Goal: Information Seeking & Learning: Learn about a topic

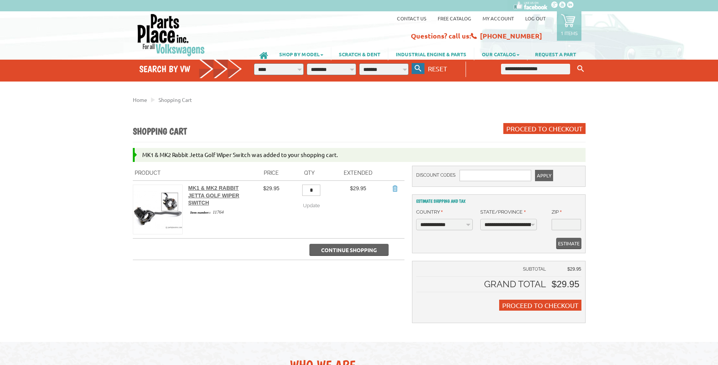
click at [416, 68] on icon "button" at bounding box center [418, 68] width 7 height 7
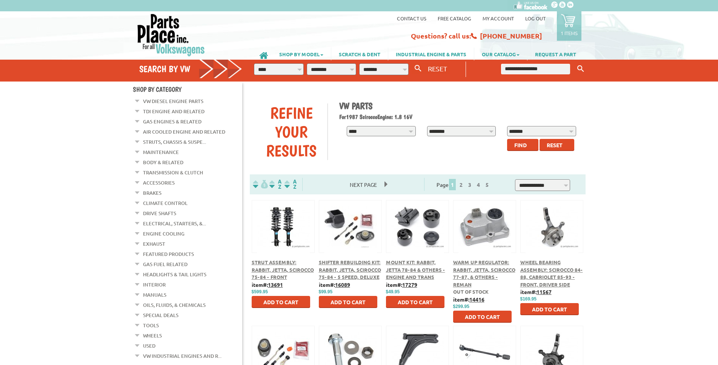
click at [180, 139] on link "Struts, Chassis & Suspe..." at bounding box center [174, 142] width 63 height 10
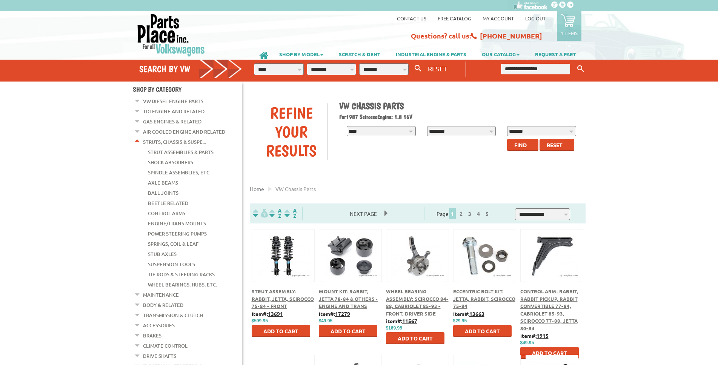
click at [518, 145] on span "Find" at bounding box center [520, 145] width 12 height 7
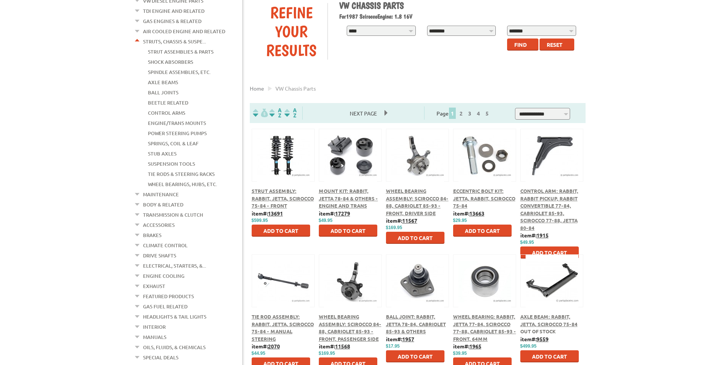
scroll to position [115, 0]
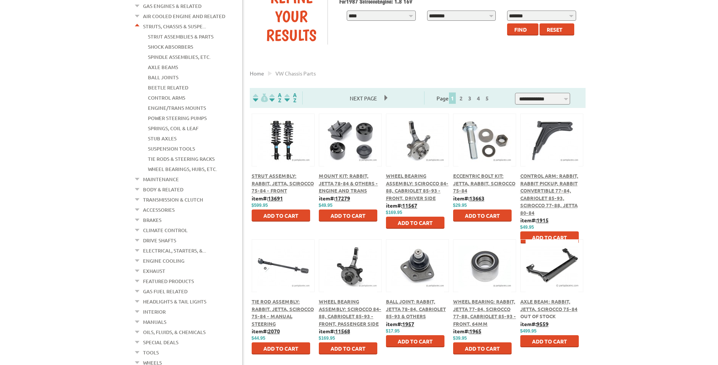
click at [347, 189] on span "Mount Kit: Rabbit, Jetta 78-84 & Others - Engine and Trans" at bounding box center [348, 182] width 59 height 21
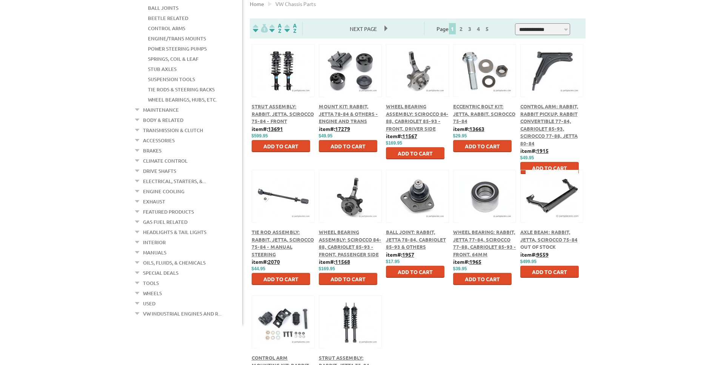
scroll to position [115, 0]
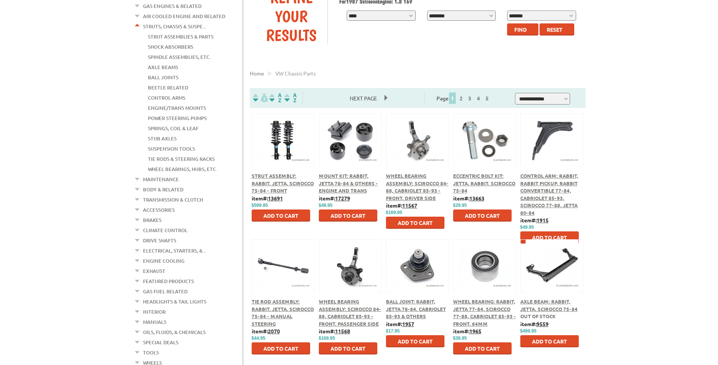
click at [137, 24] on em at bounding box center [137, 25] width 7 height 8
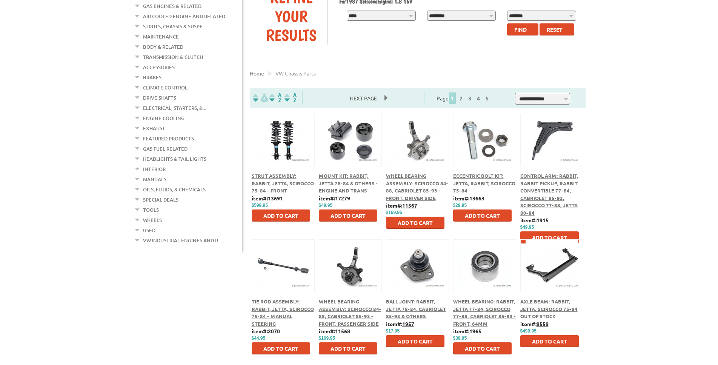
click at [136, 43] on em at bounding box center [137, 45] width 7 height 8
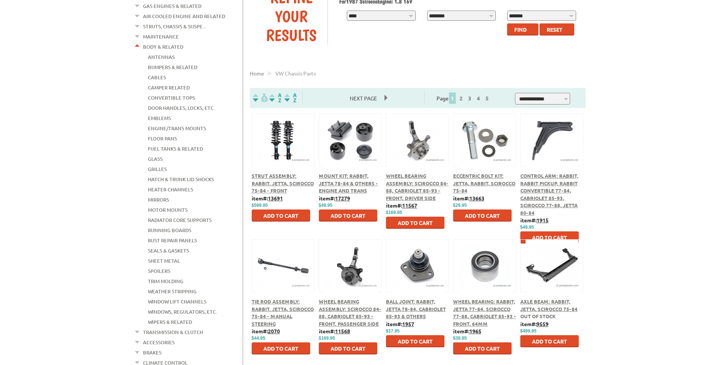
click at [159, 43] on link "Body & Related" at bounding box center [163, 47] width 40 height 10
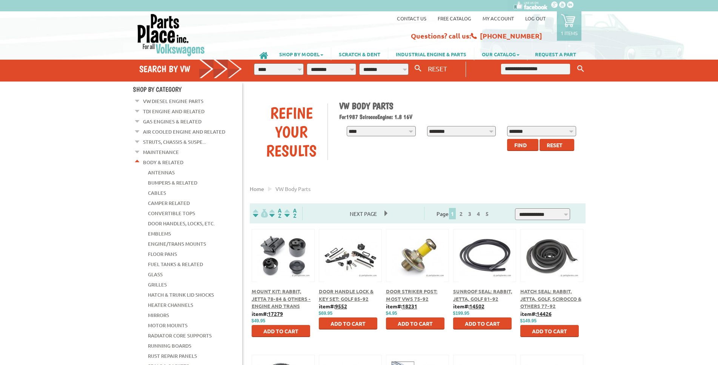
click at [523, 146] on span "Find" at bounding box center [520, 145] width 12 height 7
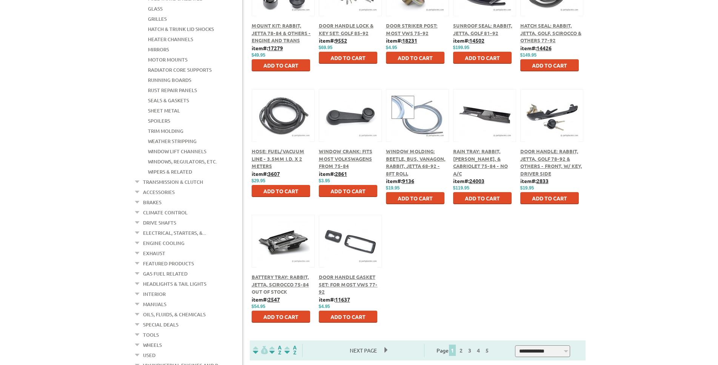
scroll to position [269, 0]
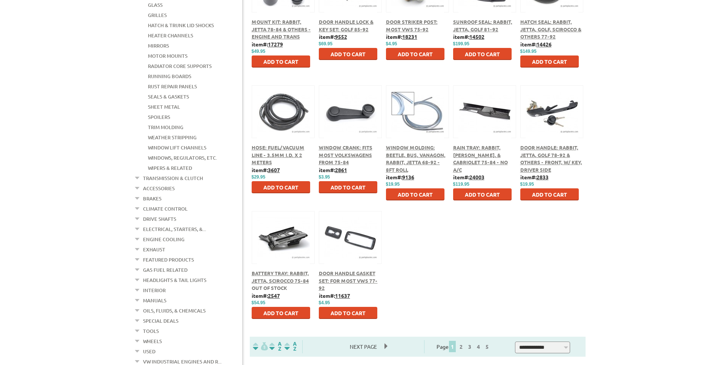
click at [163, 183] on link "Accessories" at bounding box center [159, 188] width 32 height 10
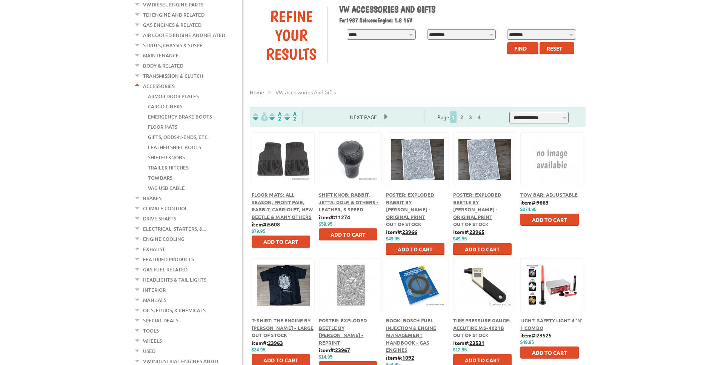
scroll to position [192, 0]
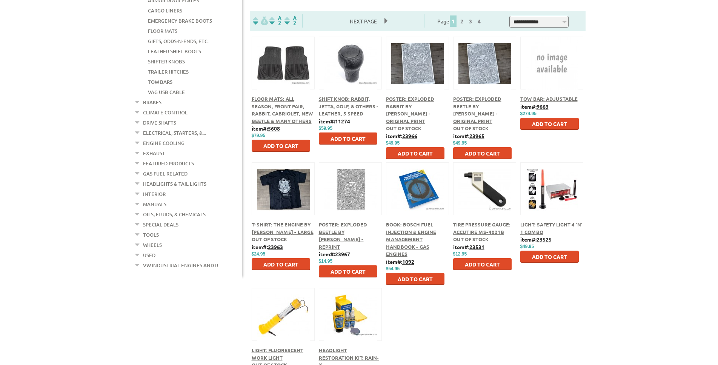
click at [154, 108] on link "Climate Control" at bounding box center [165, 113] width 45 height 10
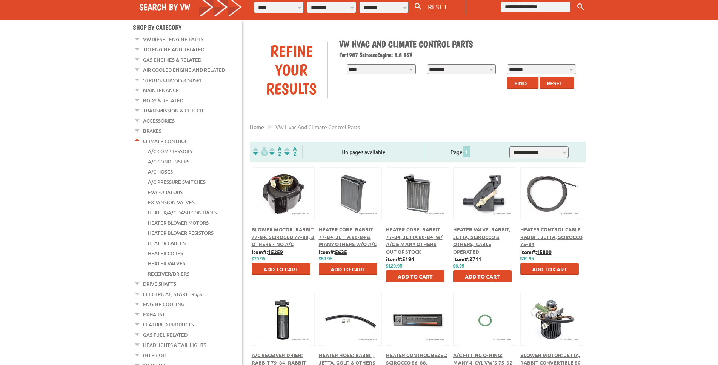
scroll to position [77, 0]
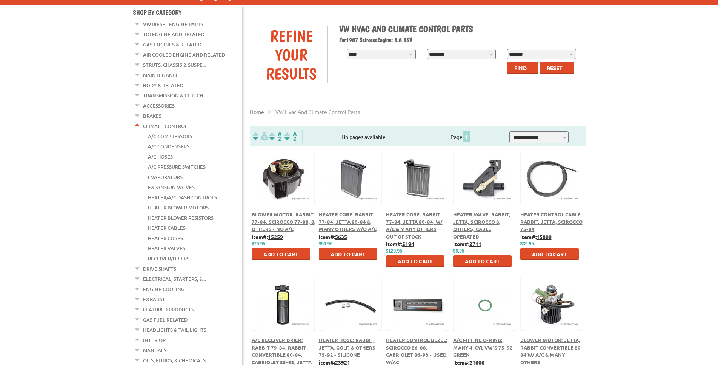
click at [481, 182] on button at bounding box center [484, 177] width 49 height 13
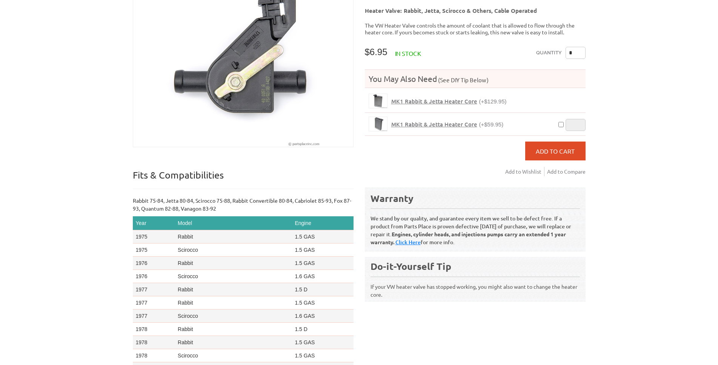
scroll to position [38, 0]
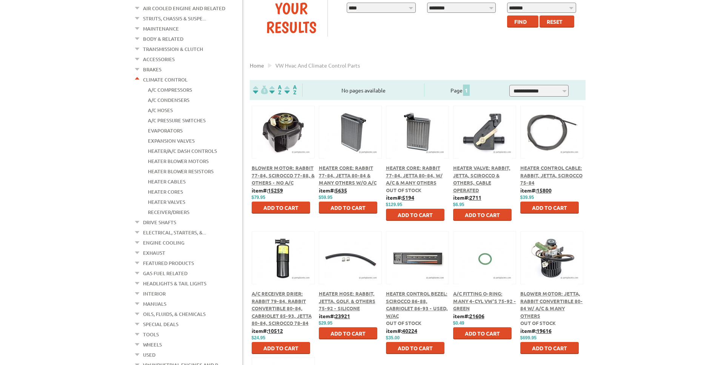
scroll to position [192, 0]
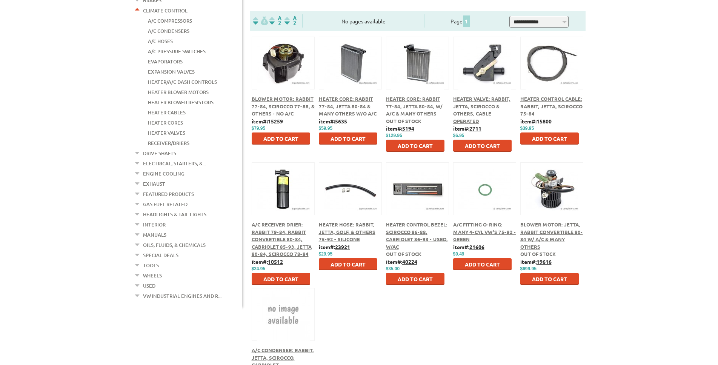
click at [278, 231] on span "A/C Receiver Drier: Rabbit 79-84, Rabbit Convertible 80-84, Cabriolet 85-93, Je…" at bounding box center [282, 239] width 60 height 36
click at [539, 231] on span "Blower Motor: Jetta, Rabbit Convertible 80-84 w/ A/C & Many Others" at bounding box center [551, 235] width 63 height 29
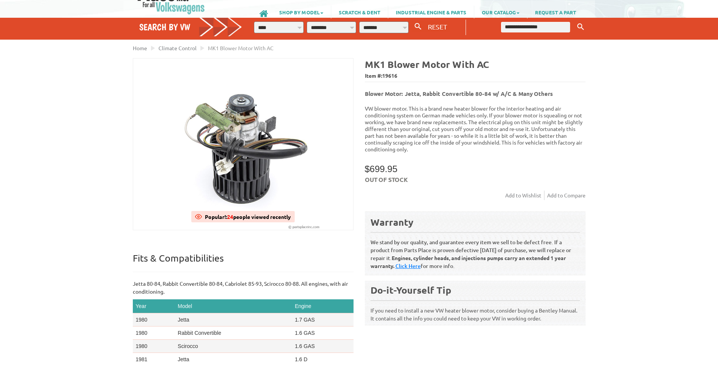
scroll to position [115, 0]
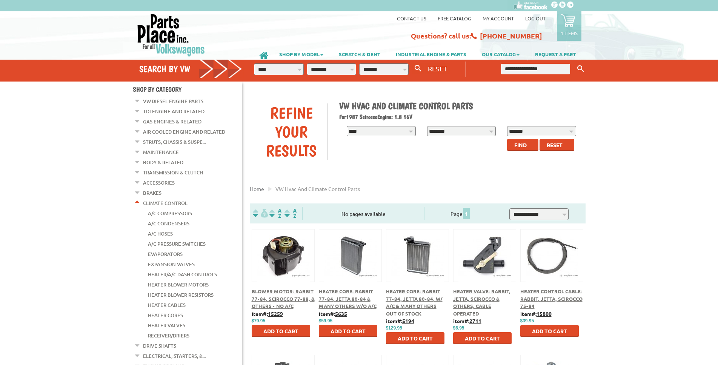
scroll to position [192, 0]
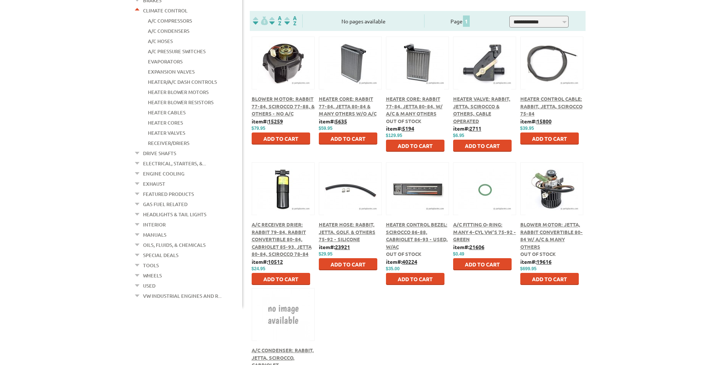
click at [152, 179] on link "Exhaust" at bounding box center [154, 184] width 22 height 10
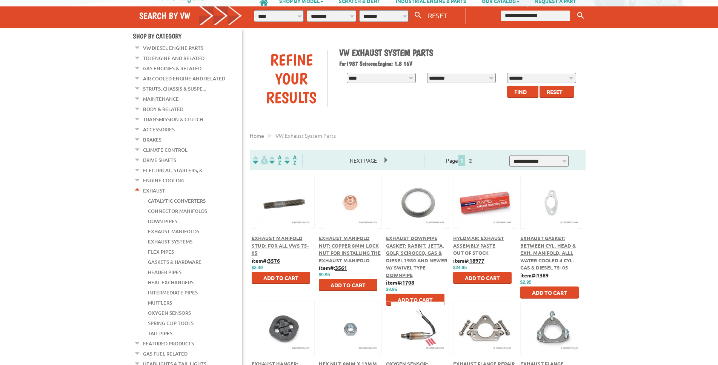
scroll to position [192, 0]
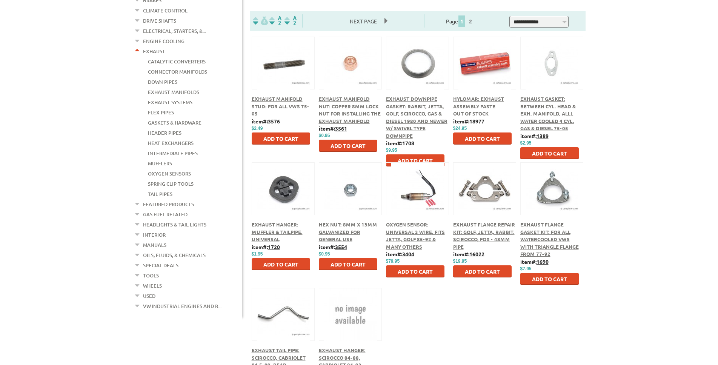
click at [152, 230] on link "Interior" at bounding box center [154, 235] width 23 height 10
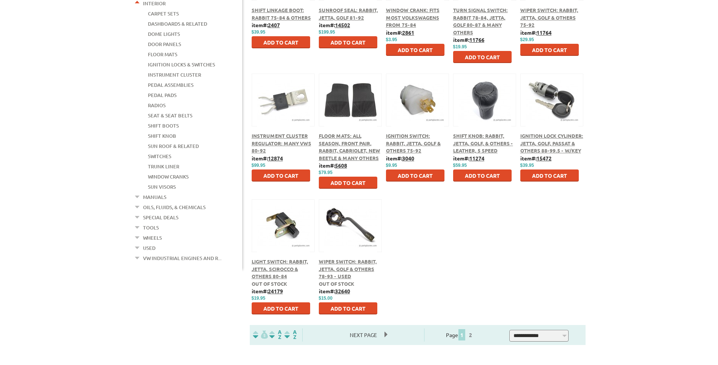
scroll to position [308, 0]
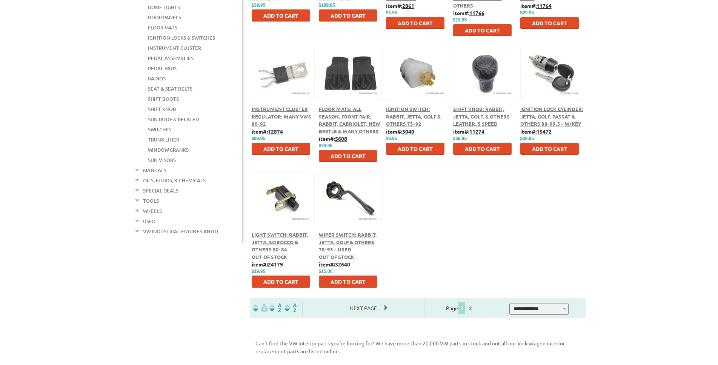
click at [155, 186] on link "Special Deals" at bounding box center [160, 191] width 35 height 10
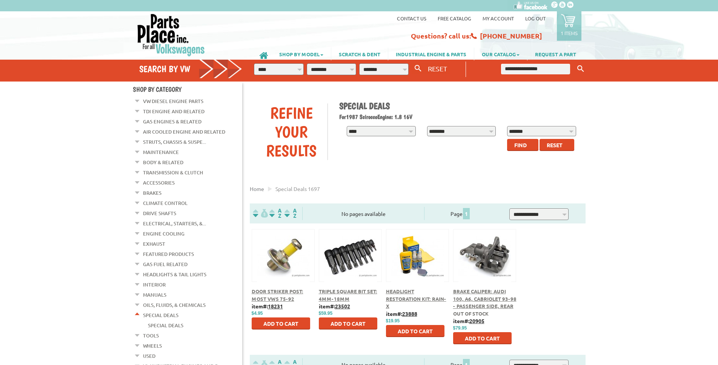
scroll to position [154, 0]
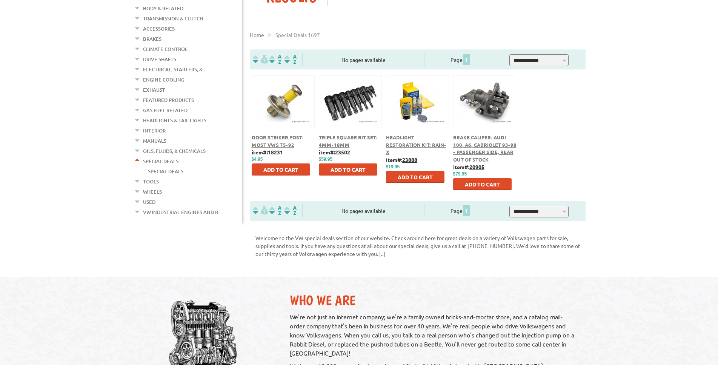
click at [472, 146] on span "Brake Caliper: Audi 100, A6, Cabriolet 93-98 - Passenger Side, Rear" at bounding box center [484, 144] width 63 height 21
